Goal: Complete application form

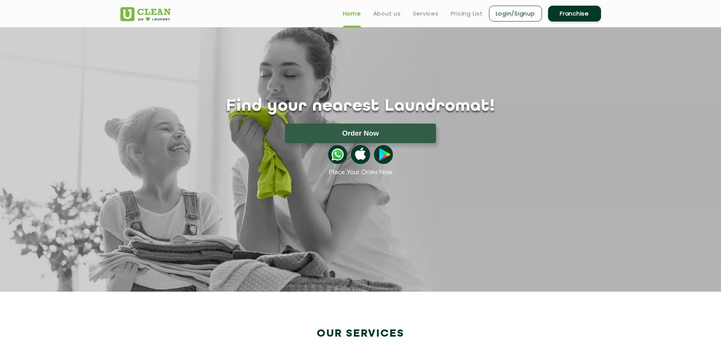
click at [546, 115] on h1 "Find your nearest Laundromat!" at bounding box center [361, 106] width 492 height 19
click at [572, 11] on link "Franchise" at bounding box center [574, 14] width 53 height 16
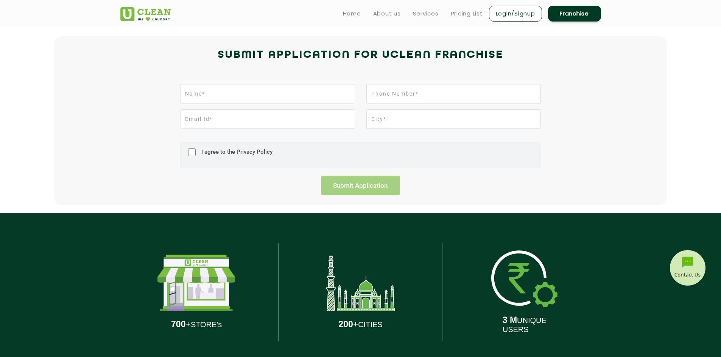
scroll to position [76, 0]
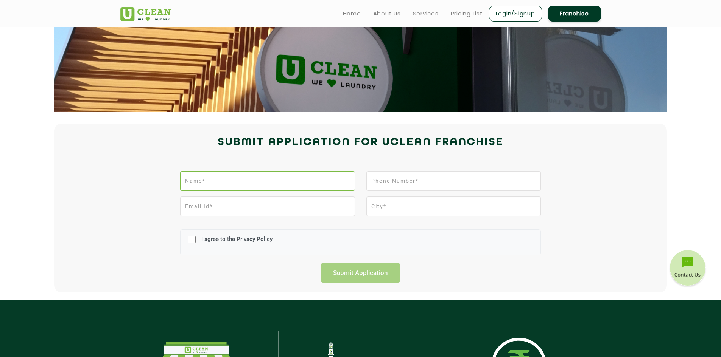
drag, startPoint x: 266, startPoint y: 183, endPoint x: 272, endPoint y: 183, distance: 6.1
click at [266, 183] on input "text" at bounding box center [267, 181] width 174 height 20
type input "VIJAY"
drag, startPoint x: 391, startPoint y: 182, endPoint x: 403, endPoint y: 182, distance: 11.7
click at [391, 182] on input "tel" at bounding box center [453, 181] width 174 height 20
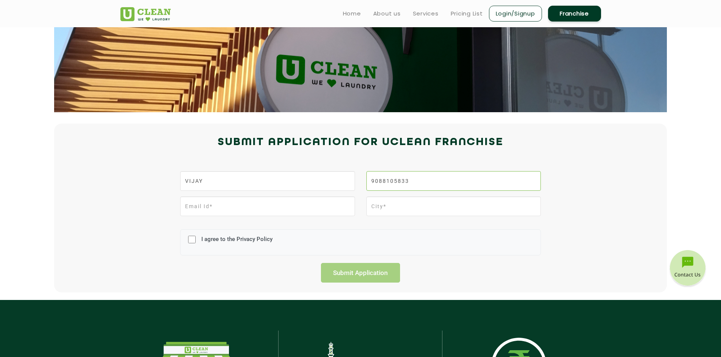
type input "9088105833"
click at [235, 208] on input "email" at bounding box center [267, 207] width 174 height 20
click at [243, 203] on input "email" at bounding box center [267, 207] width 174 height 20
type input "[EMAIL_ADDRESS][DOMAIN_NAME]"
